Goal: Use online tool/utility: Utilize a website feature to perform a specific function

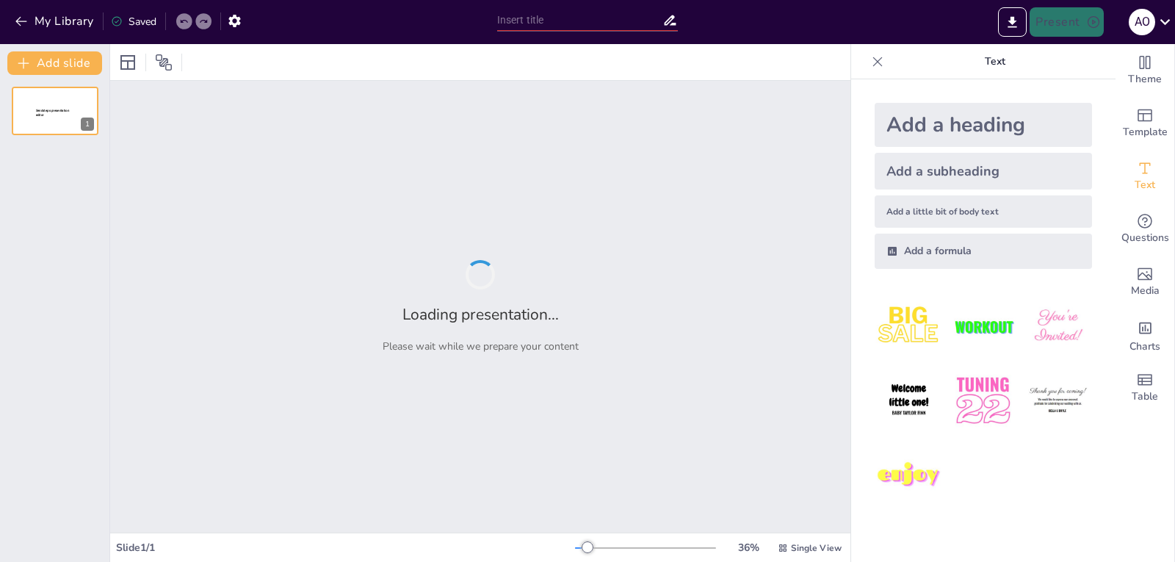
type input "Imported WikiVolt_Exchange_Premium_Investor_Deck.pptx"
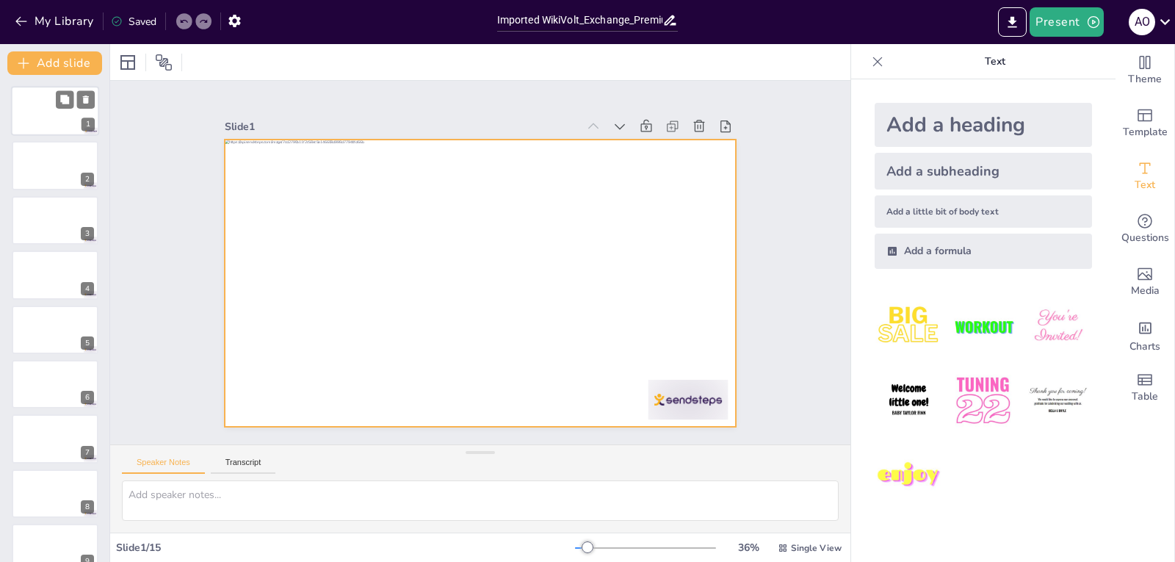
click at [47, 110] on div at bounding box center [55, 111] width 88 height 50
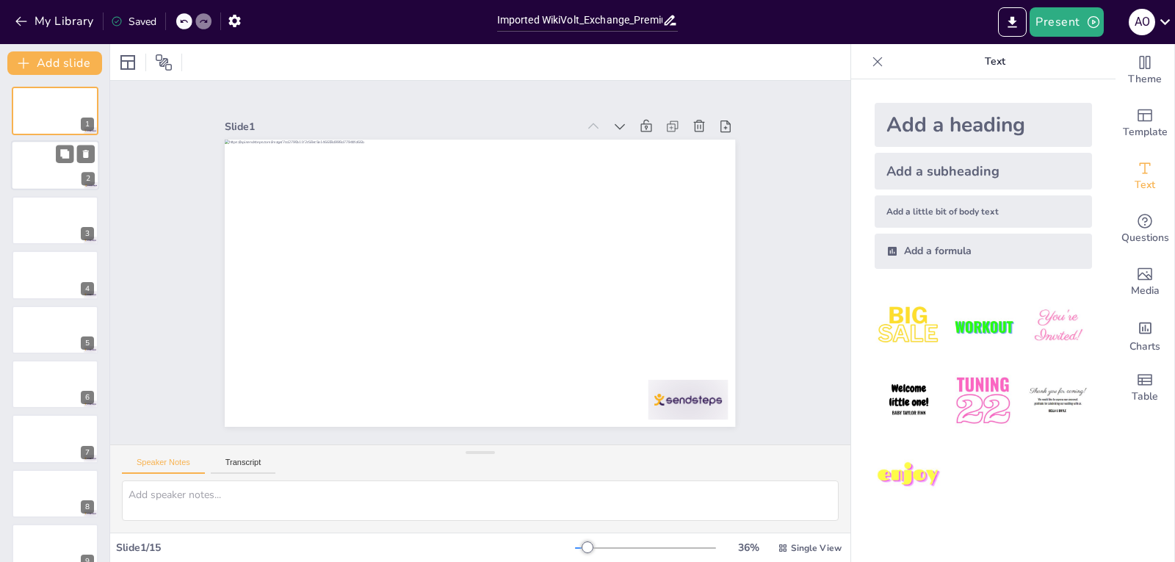
click at [60, 167] on div at bounding box center [55, 166] width 88 height 50
click at [62, 228] on div at bounding box center [55, 220] width 88 height 50
click at [38, 112] on div at bounding box center [55, 111] width 88 height 50
click at [1136, 19] on div "A O" at bounding box center [1142, 22] width 26 height 26
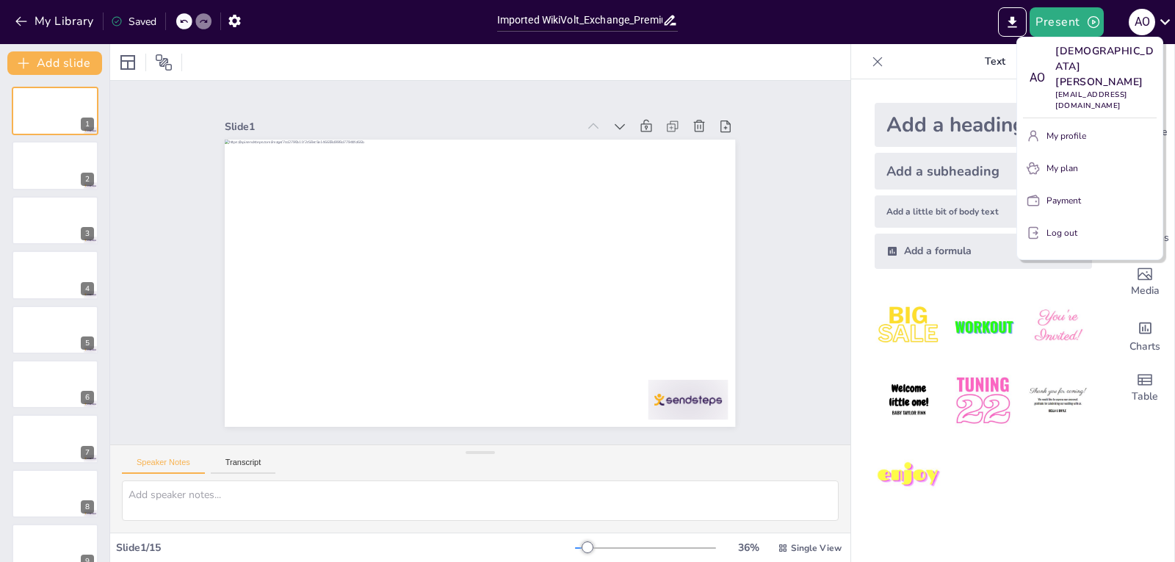
click at [779, 180] on div at bounding box center [587, 281] width 1175 height 562
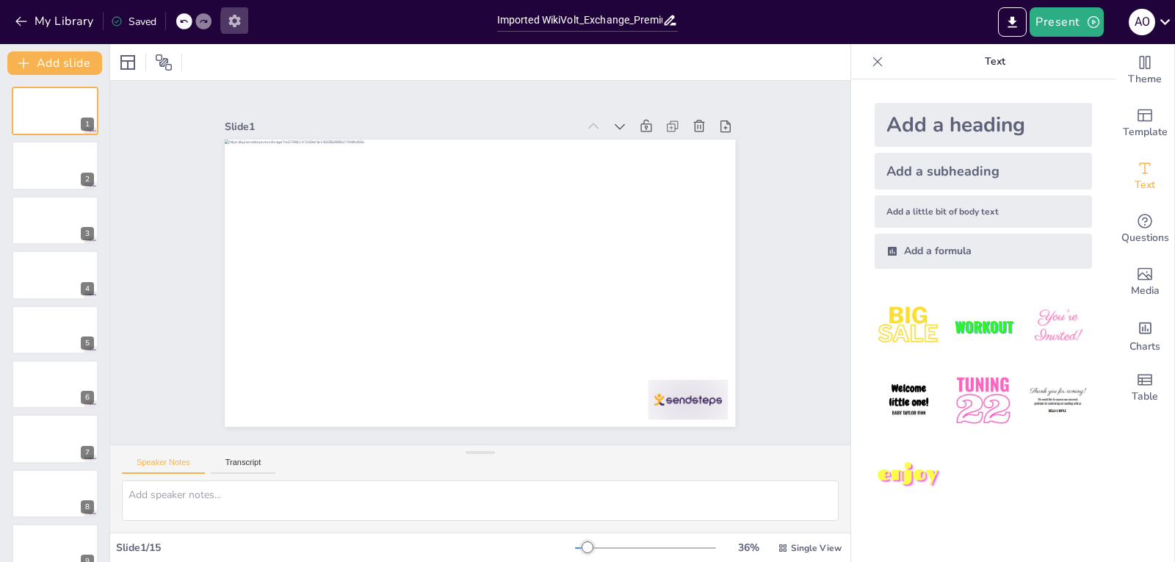
click at [237, 26] on icon "button" at bounding box center [234, 20] width 15 height 15
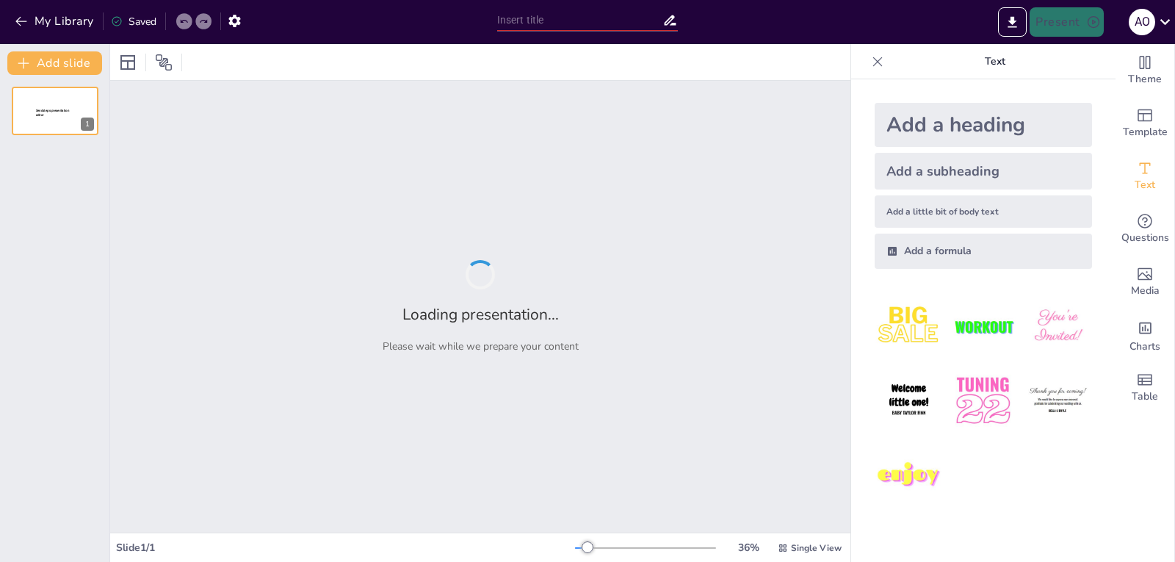
type input "Imported WikiVolt_Exchange_Premium_Investor_Deck.pptx"
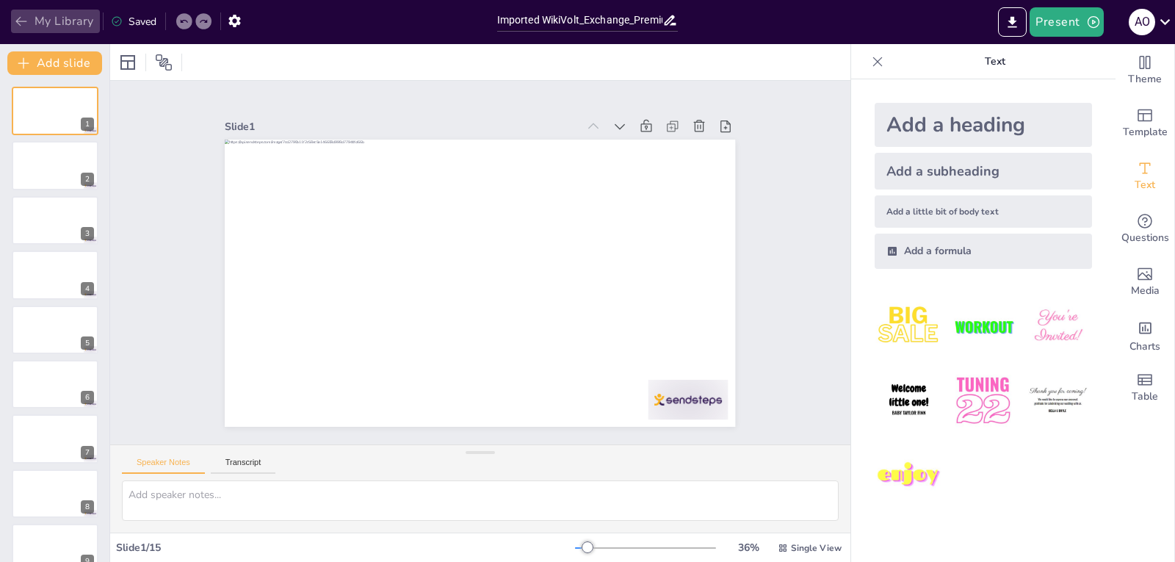
click at [24, 26] on icon "button" at bounding box center [21, 21] width 15 height 15
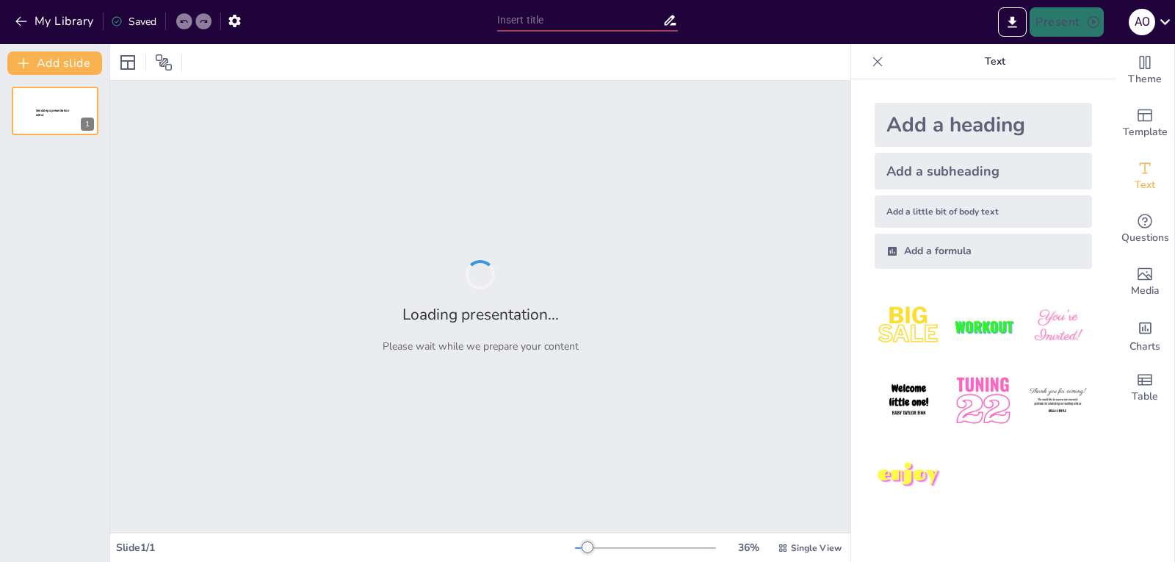
type input "WikiVolt Exchange: Revolutionizing Pre-Owned EV Transactions in [GEOGRAPHIC_DAT…"
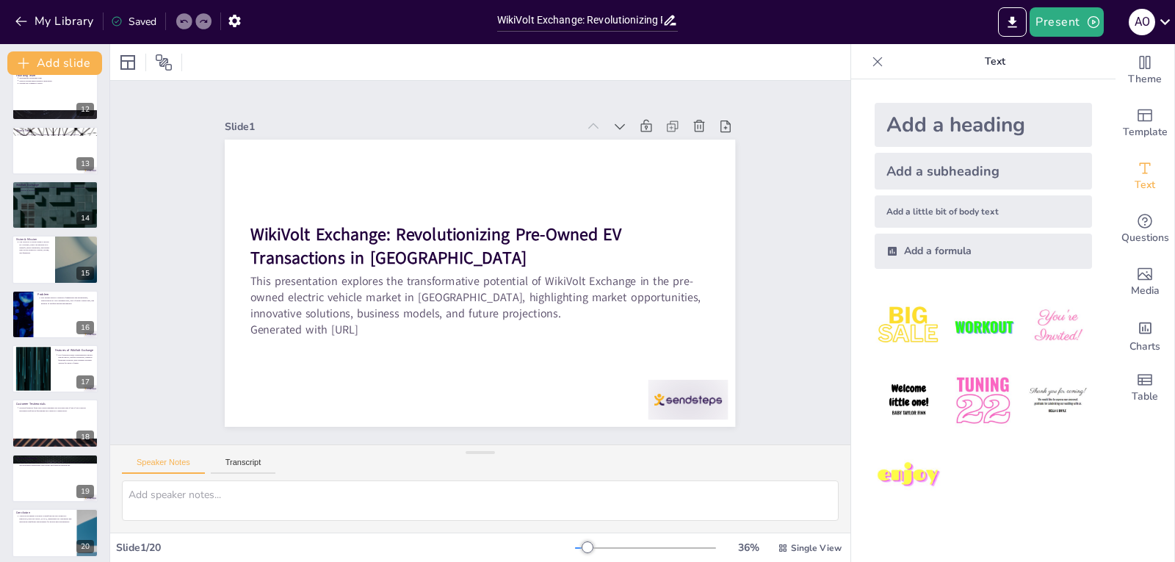
scroll to position [624, 0]
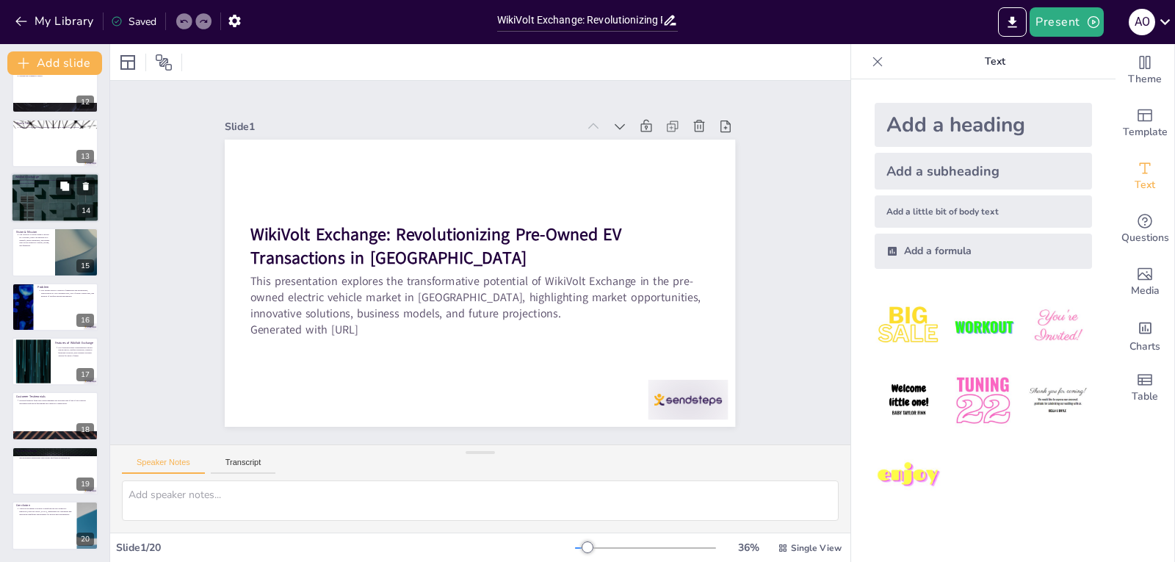
click at [61, 198] on div at bounding box center [55, 198] width 88 height 50
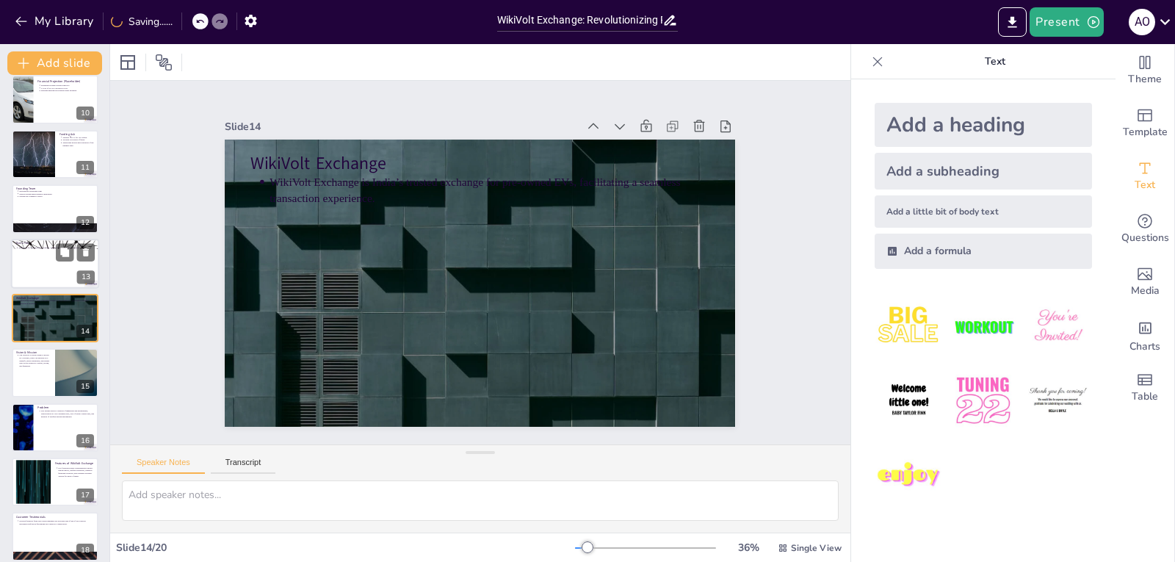
click at [62, 263] on div at bounding box center [55, 264] width 88 height 50
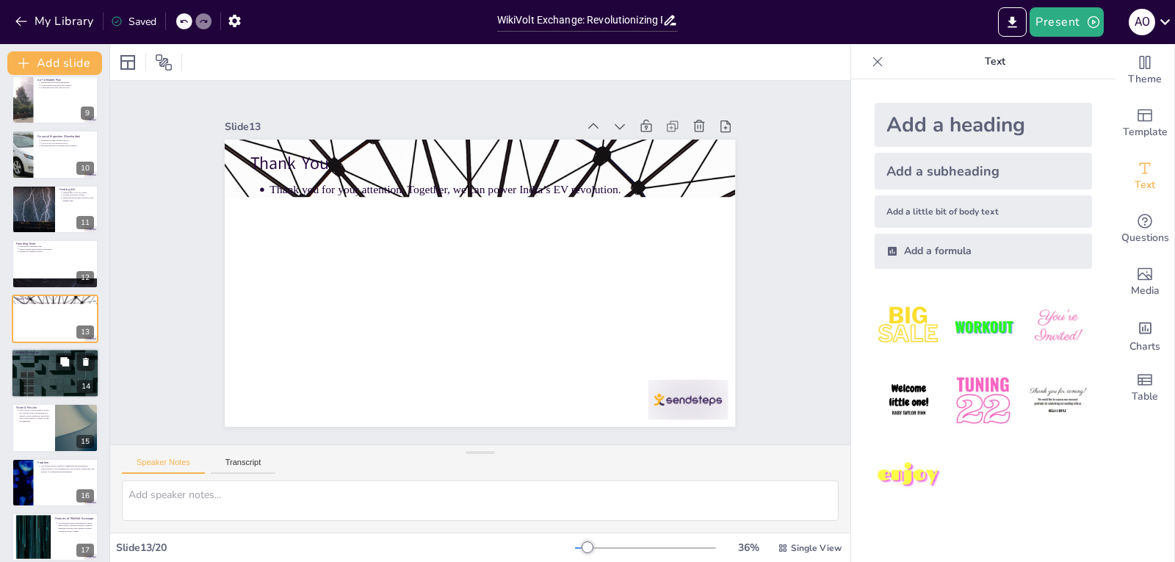
click at [71, 372] on div at bounding box center [55, 373] width 88 height 50
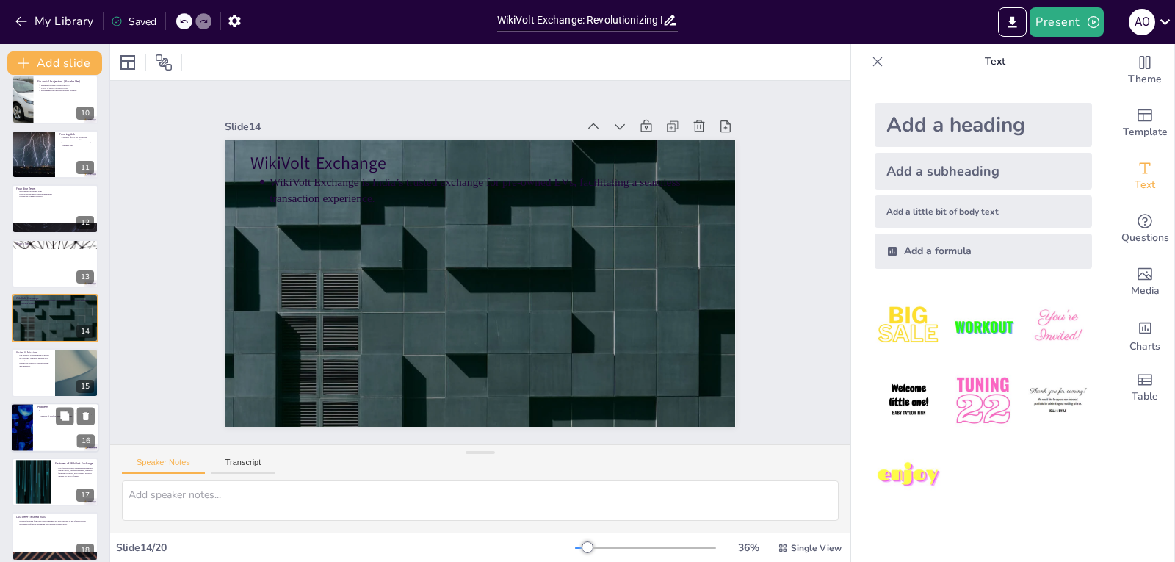
click at [71, 435] on div at bounding box center [55, 428] width 88 height 50
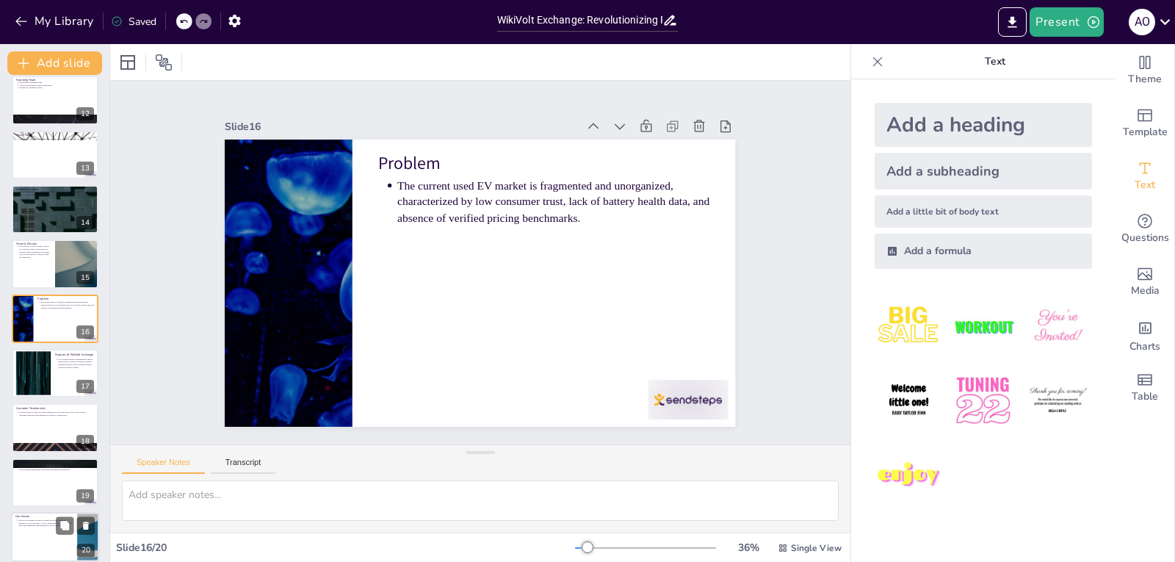
click at [51, 525] on p "WikiVolt Exchange is poised to transform the pre-owned EV market in [GEOGRAPHIC…" at bounding box center [45, 523] width 54 height 8
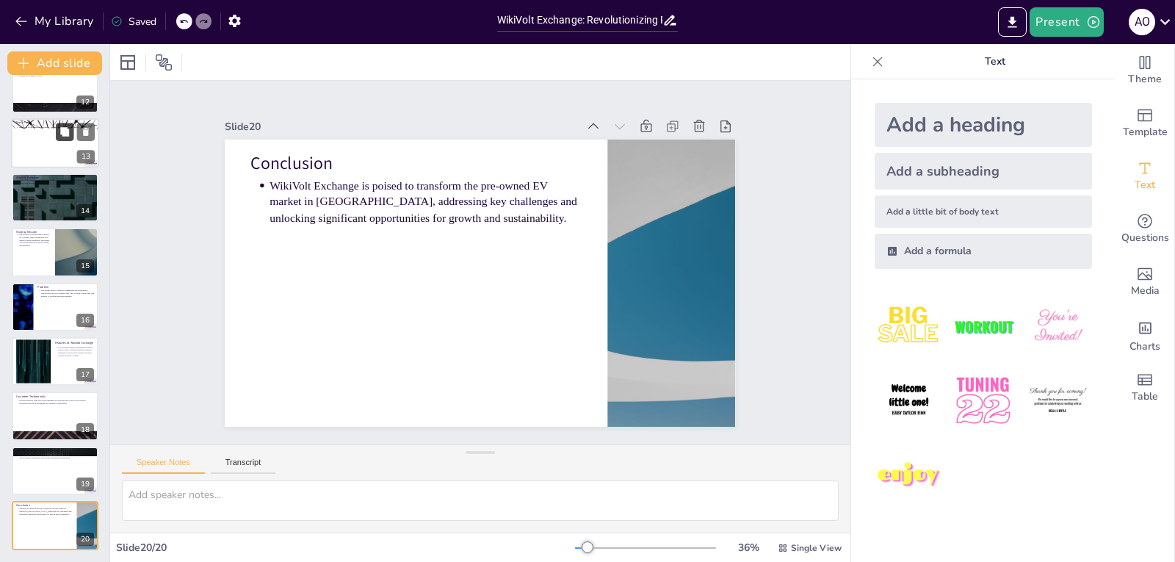
click at [57, 126] on button at bounding box center [65, 132] width 18 height 18
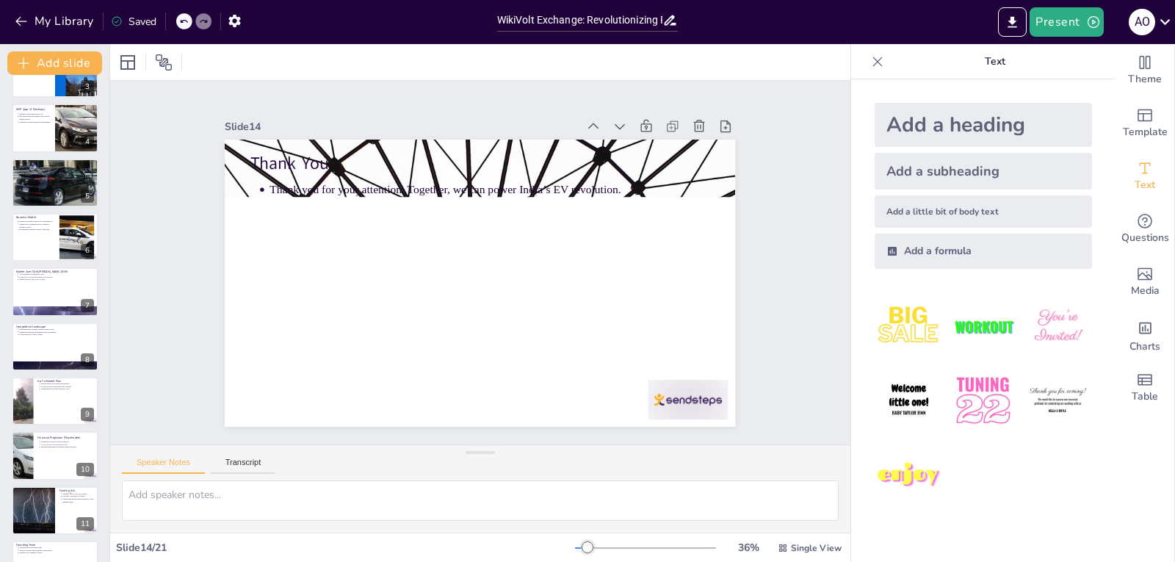
scroll to position [77, 0]
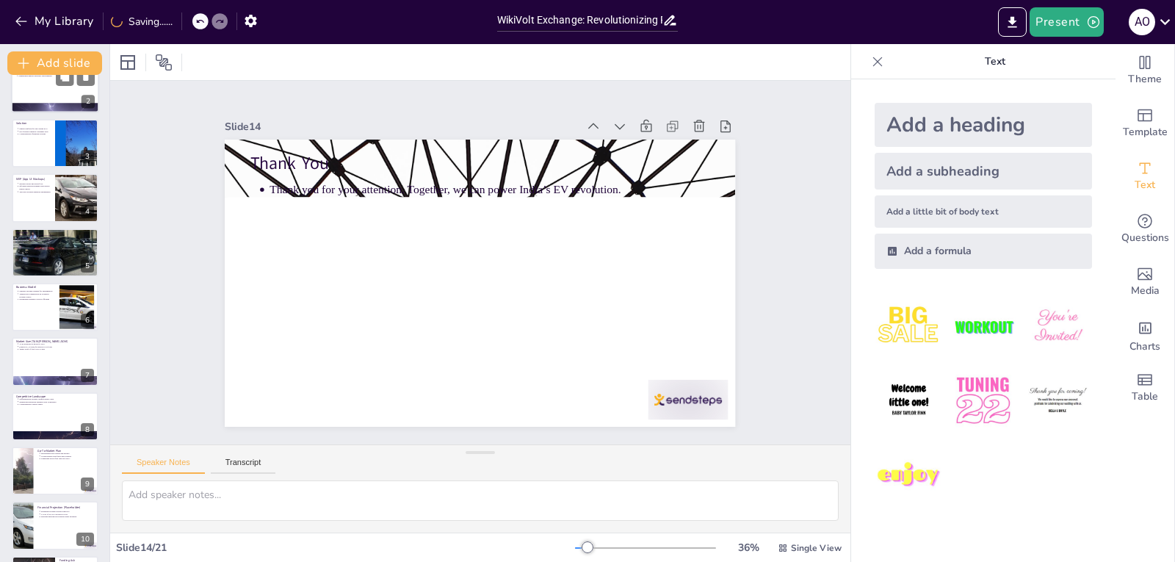
click at [49, 145] on div at bounding box center [55, 143] width 87 height 48
type textarea "The introduction of a digital platform specifically for pre-owned EVs represent…"
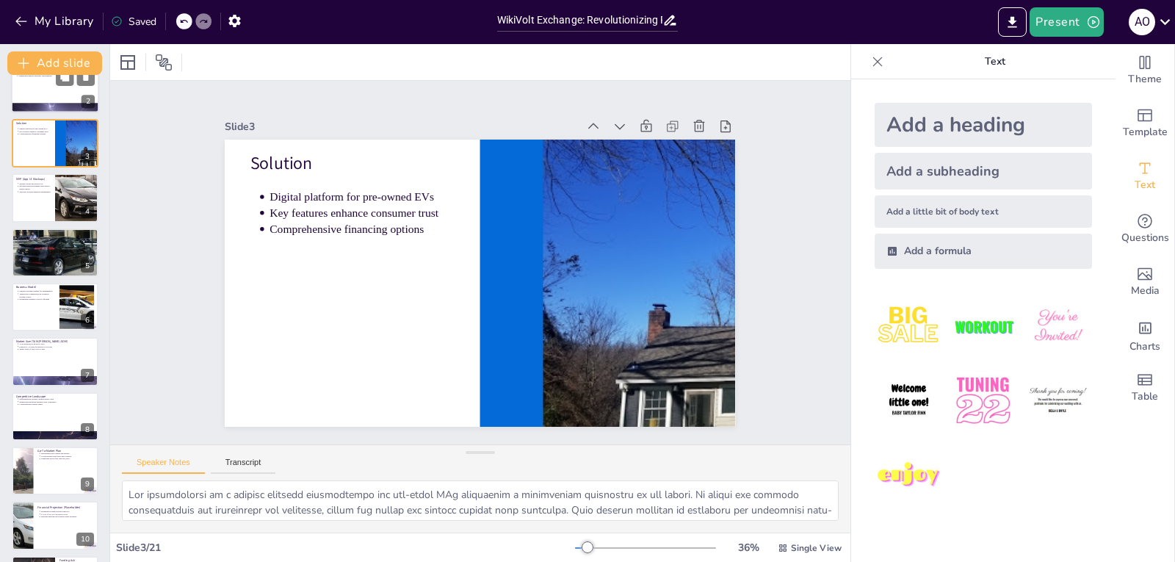
scroll to position [0, 0]
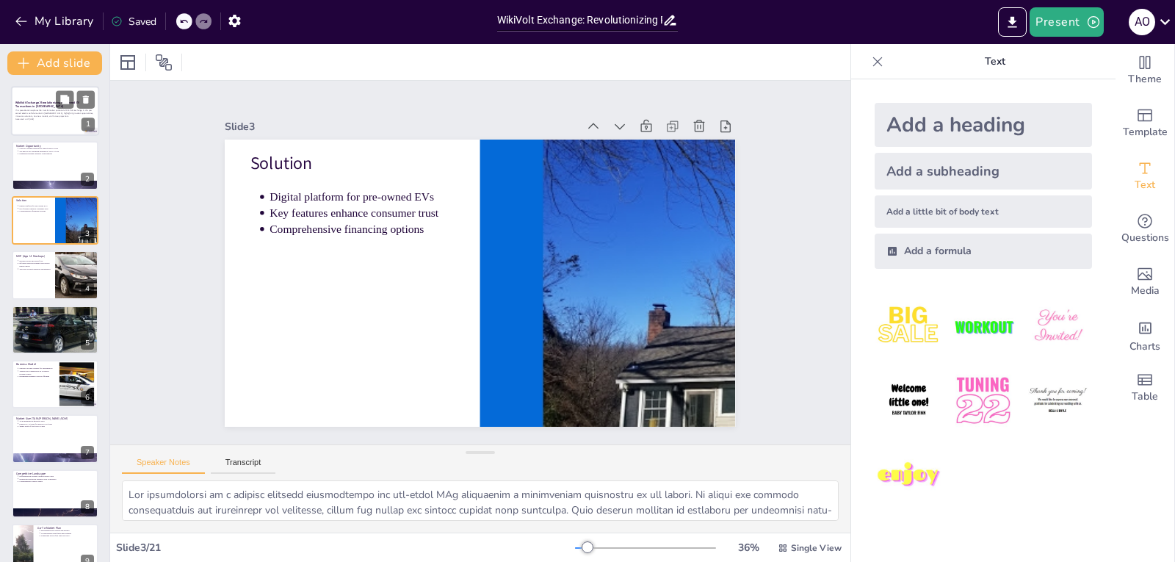
click at [44, 97] on div at bounding box center [55, 111] width 88 height 50
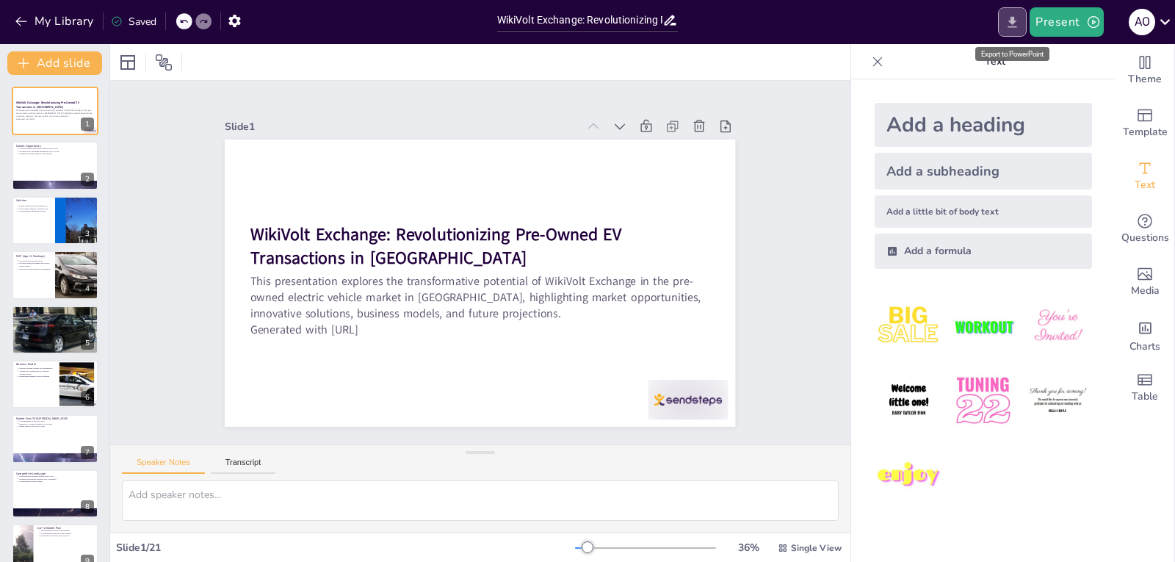
click at [1015, 24] on icon "Export to PowerPoint" at bounding box center [1013, 21] width 9 height 11
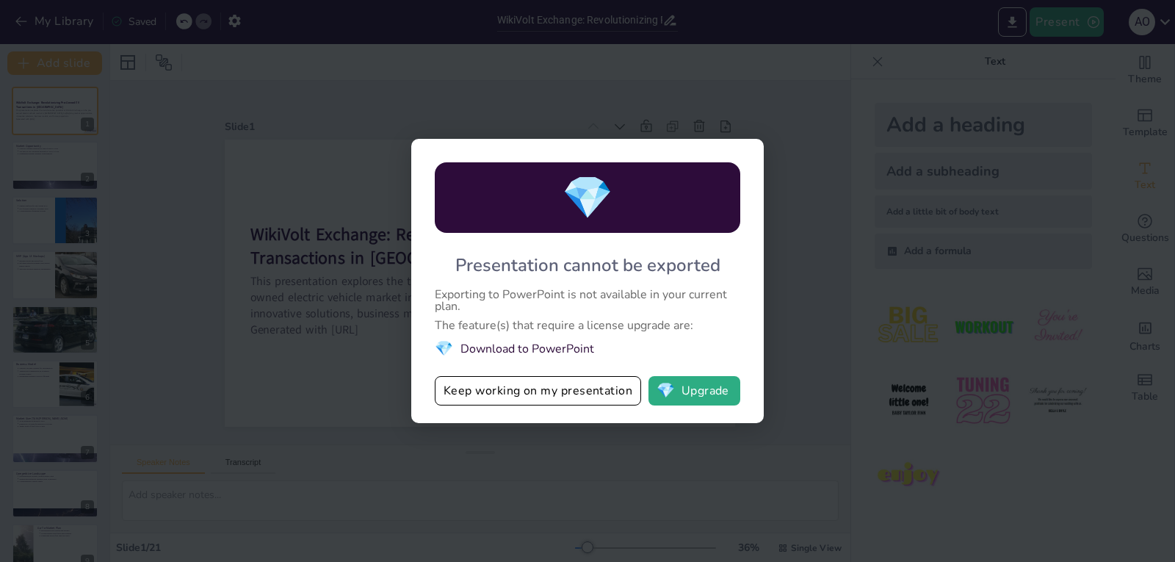
click at [535, 353] on li "💎 Download to PowerPoint" at bounding box center [588, 349] width 306 height 20
click at [469, 352] on li "💎 Download to PowerPoint" at bounding box center [588, 349] width 306 height 20
click at [169, 257] on div "💎 Presentation cannot be exported Exporting to PowerPoint is not available in y…" at bounding box center [587, 281] width 1175 height 562
click at [472, 389] on button "Keep working on my presentation" at bounding box center [538, 390] width 206 height 29
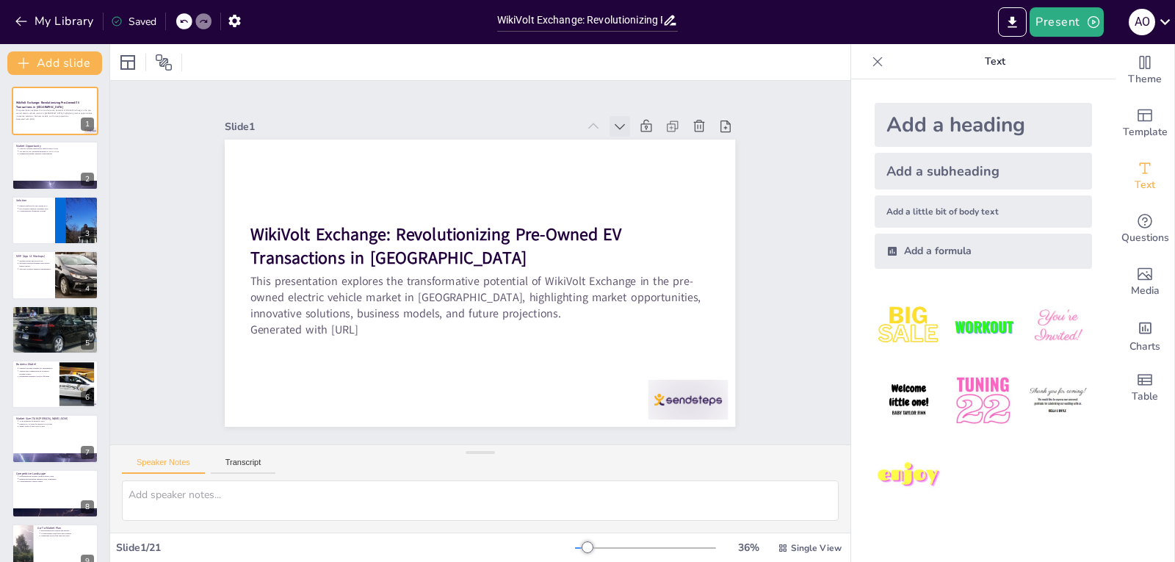
click at [613, 126] on icon at bounding box center [620, 126] width 15 height 15
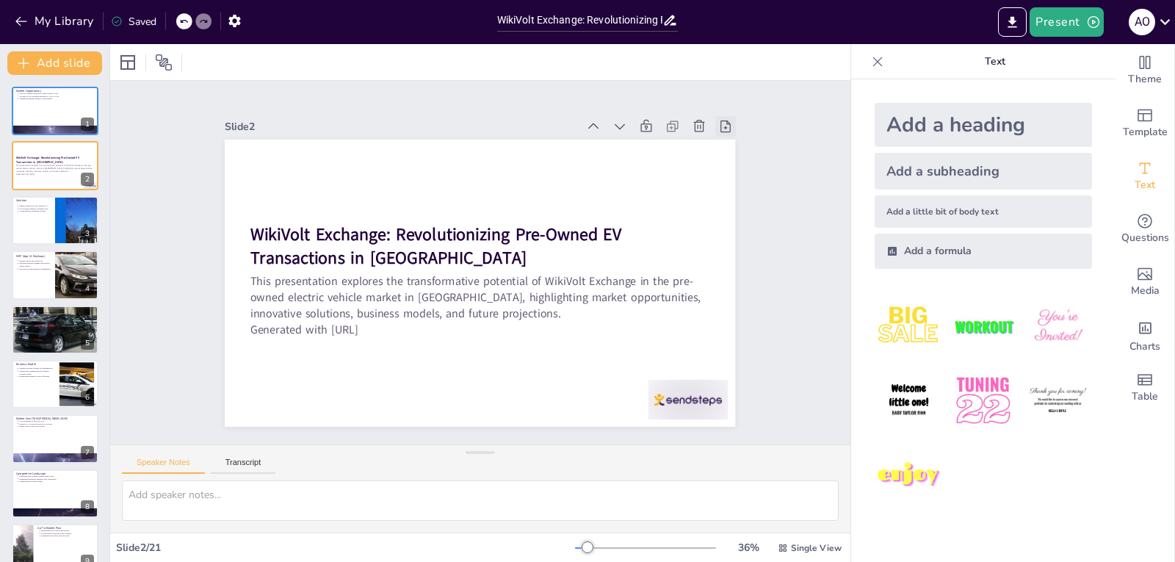
click at [622, 502] on icon at bounding box center [616, 507] width 12 height 10
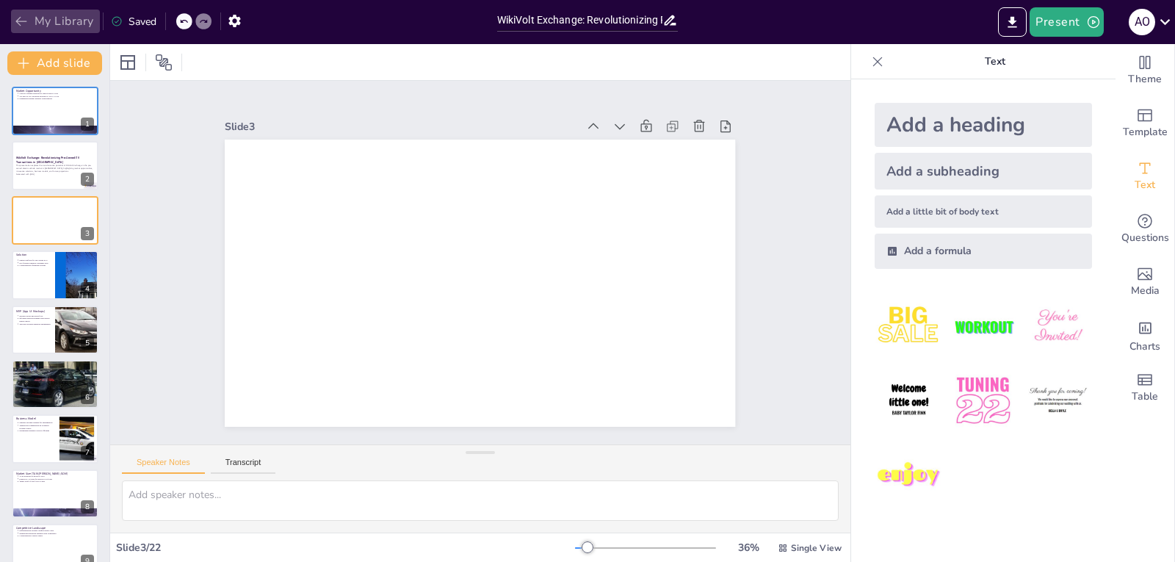
click at [13, 22] on button "My Library" at bounding box center [55, 22] width 89 height 24
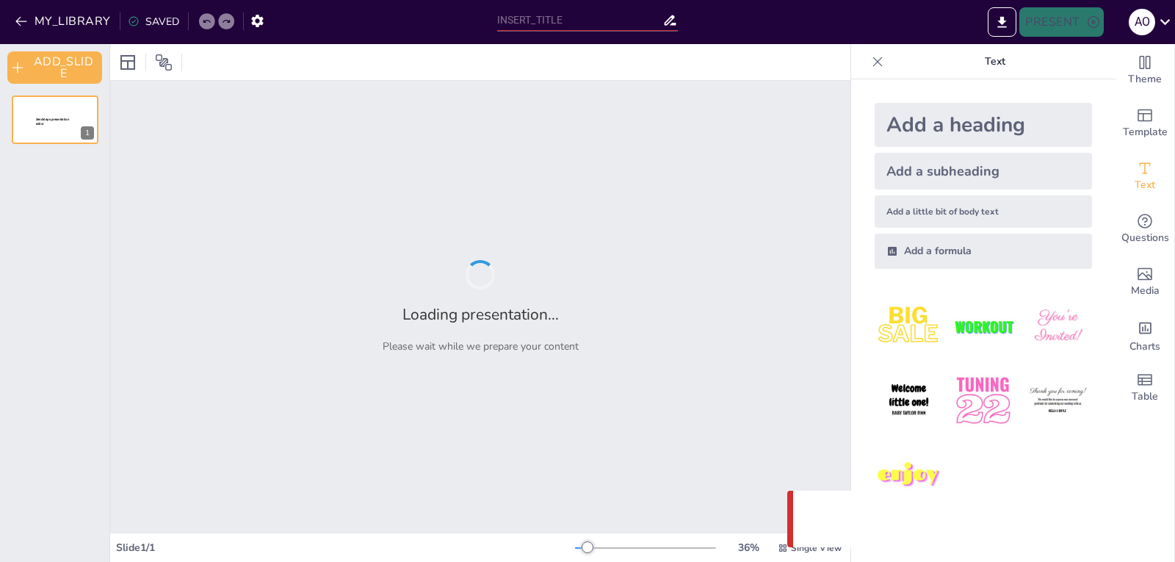
type input "WikiVolt Exchange: Revolutionizing Pre-Owned EV Transactions in [GEOGRAPHIC_DAT…"
